Goal: Navigation & Orientation: Find specific page/section

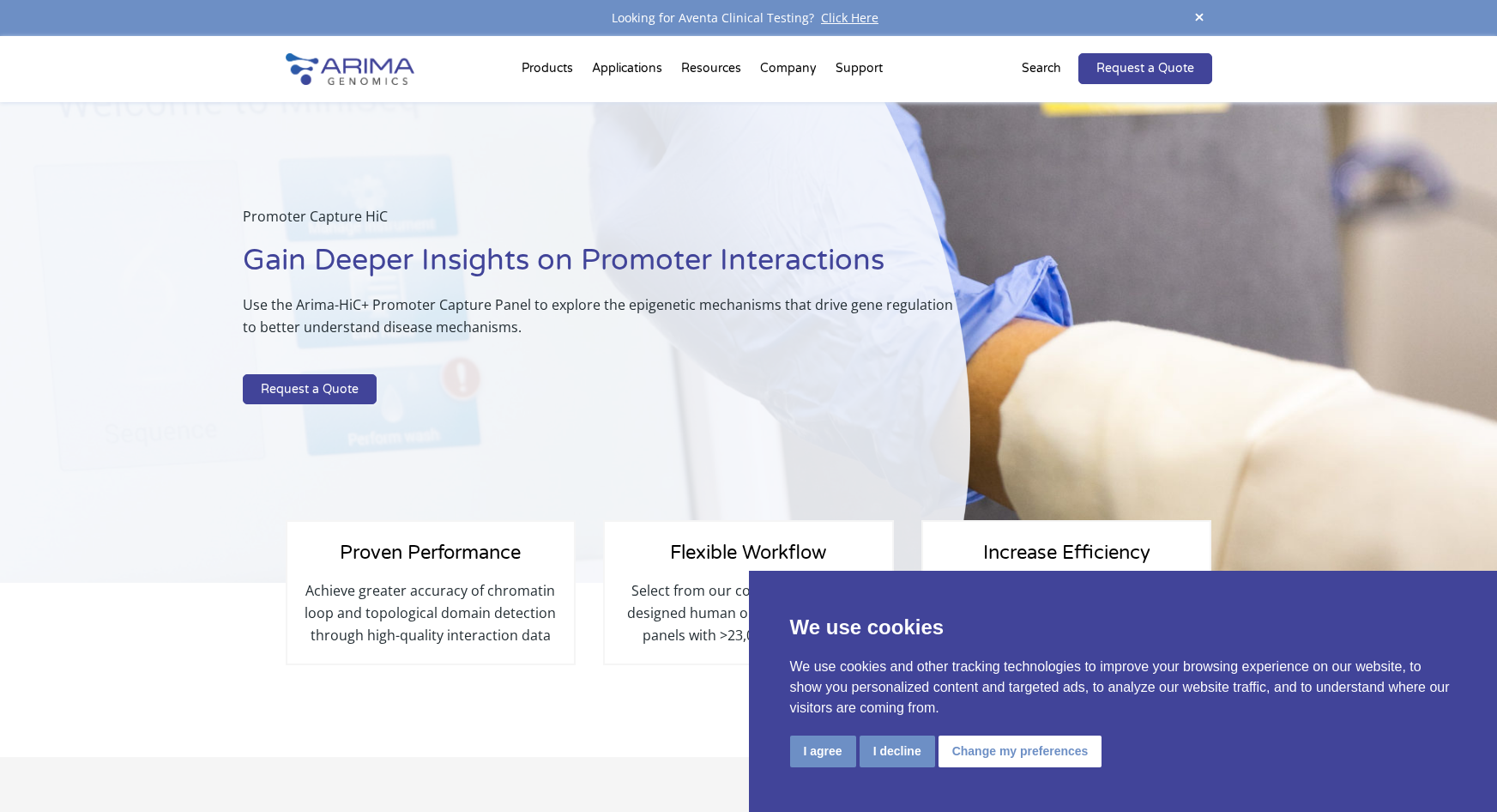
select select "[US_STATE]"
click at [813, 753] on button "I agree" at bounding box center [823, 750] width 66 height 32
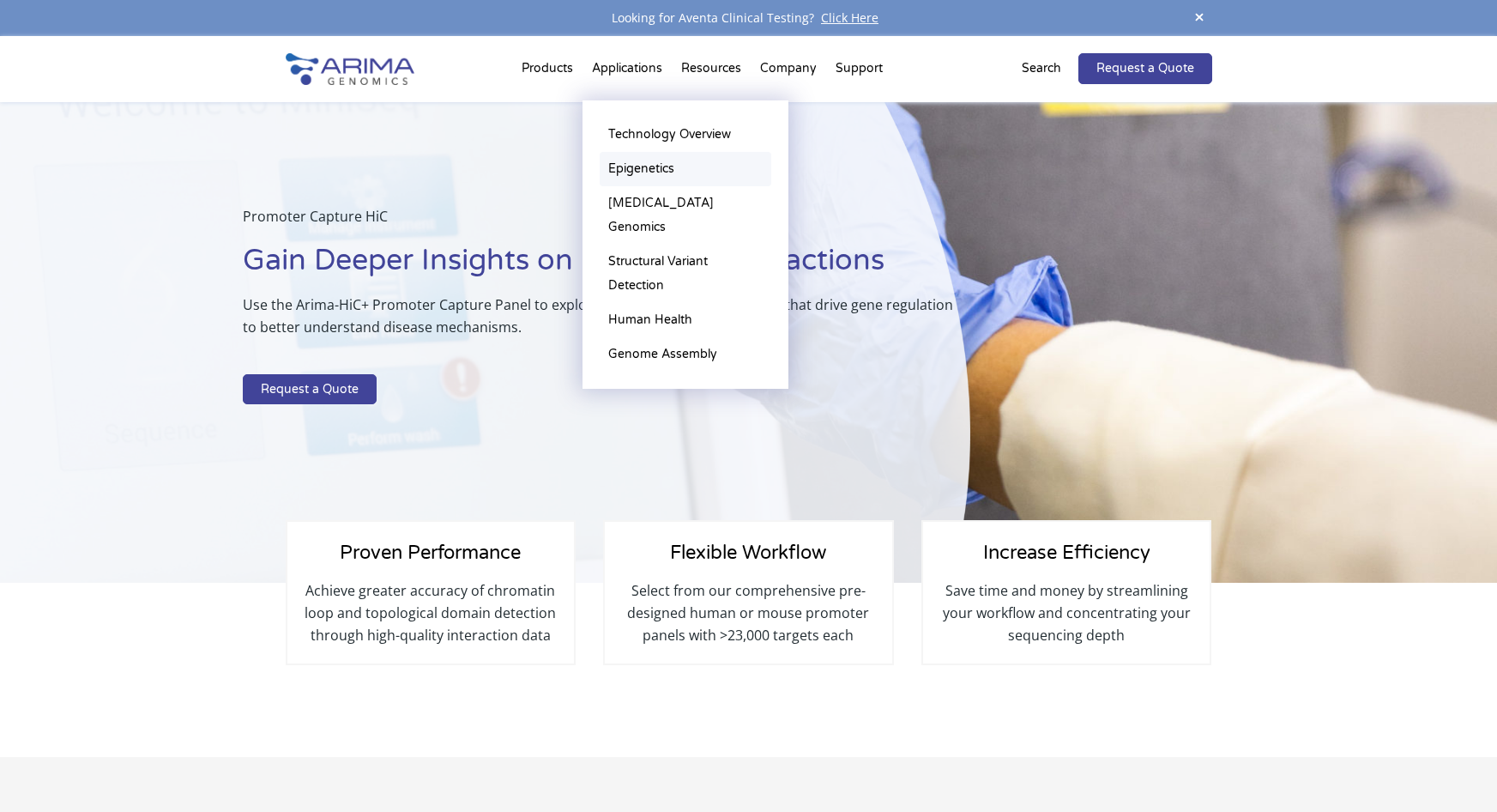
click at [661, 165] on link "Epigenetics" at bounding box center [685, 169] width 171 height 35
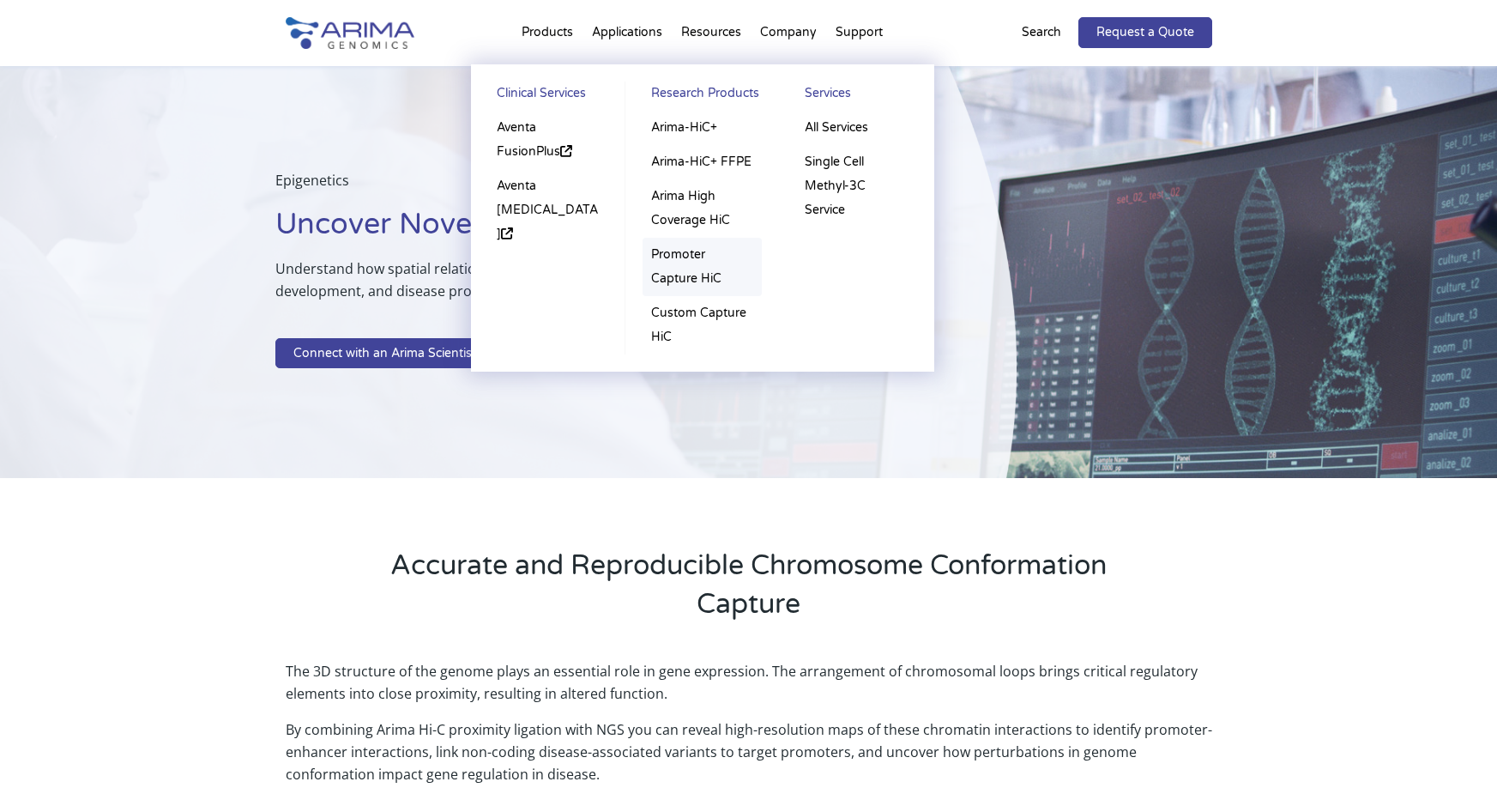
click at [692, 276] on link "Promoter Capture HiC" at bounding box center [702, 266] width 119 height 59
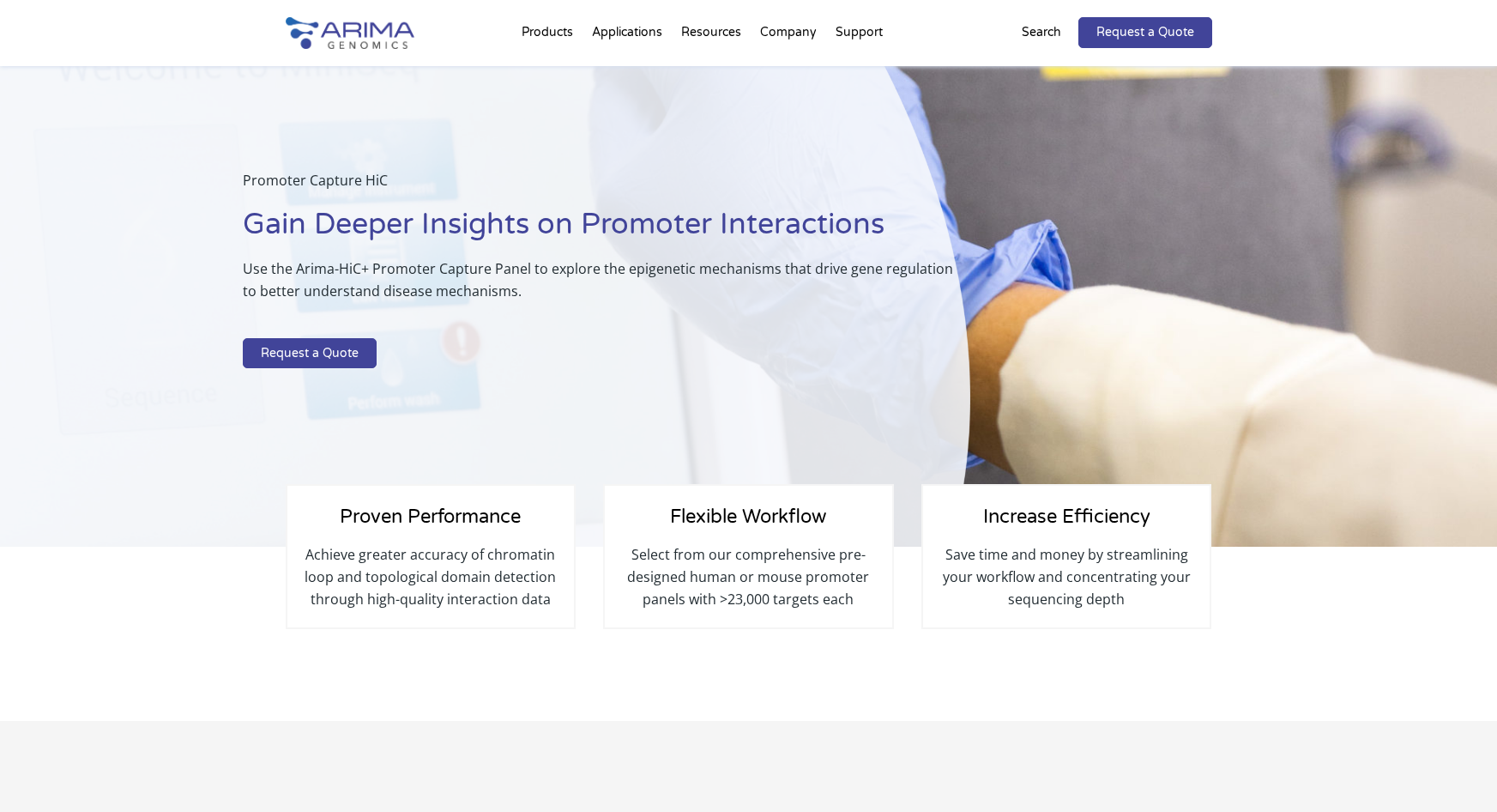
select select "[US_STATE]"
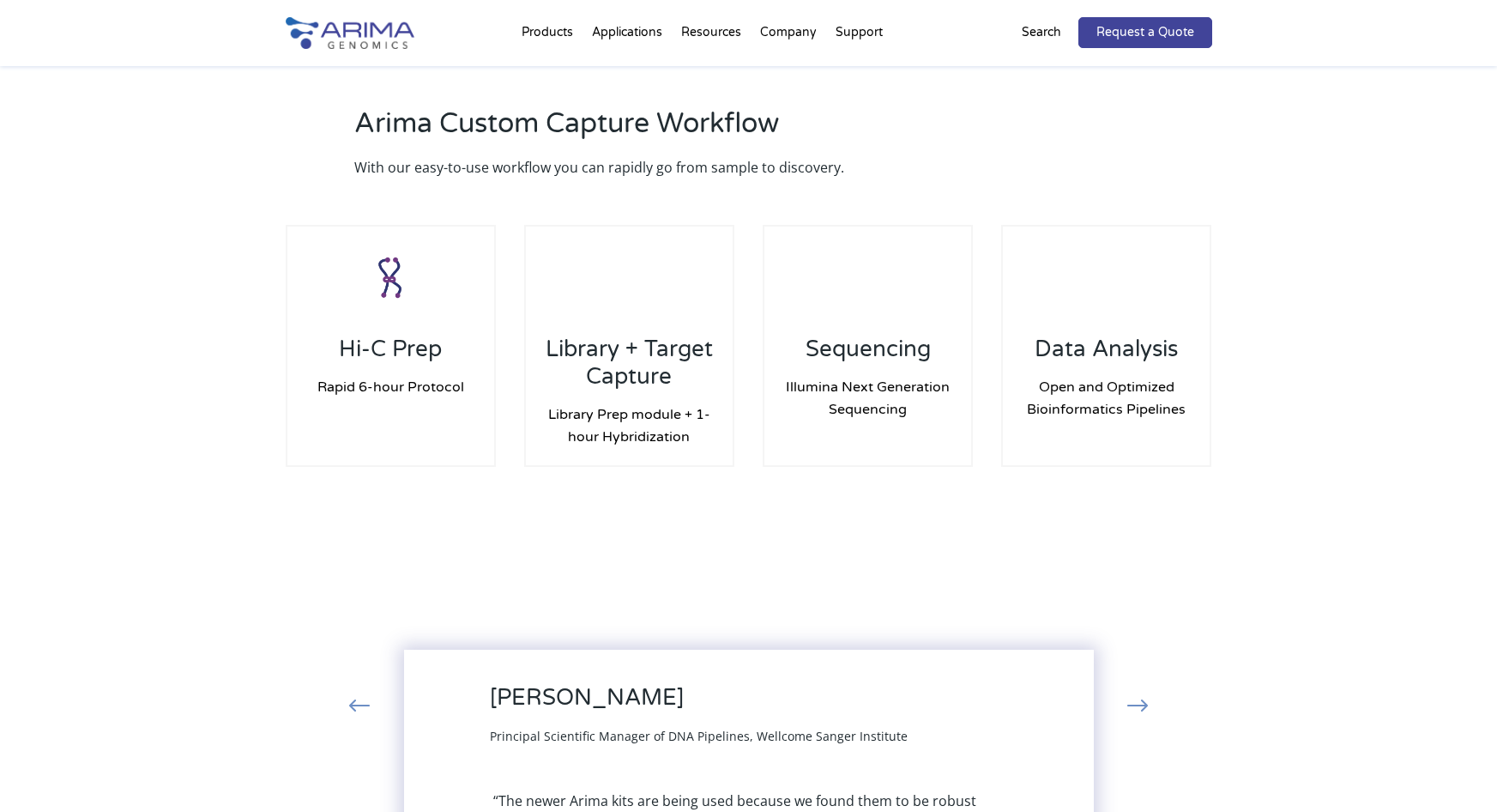
scroll to position [1510, 0]
